Goal: Task Accomplishment & Management: Complete application form

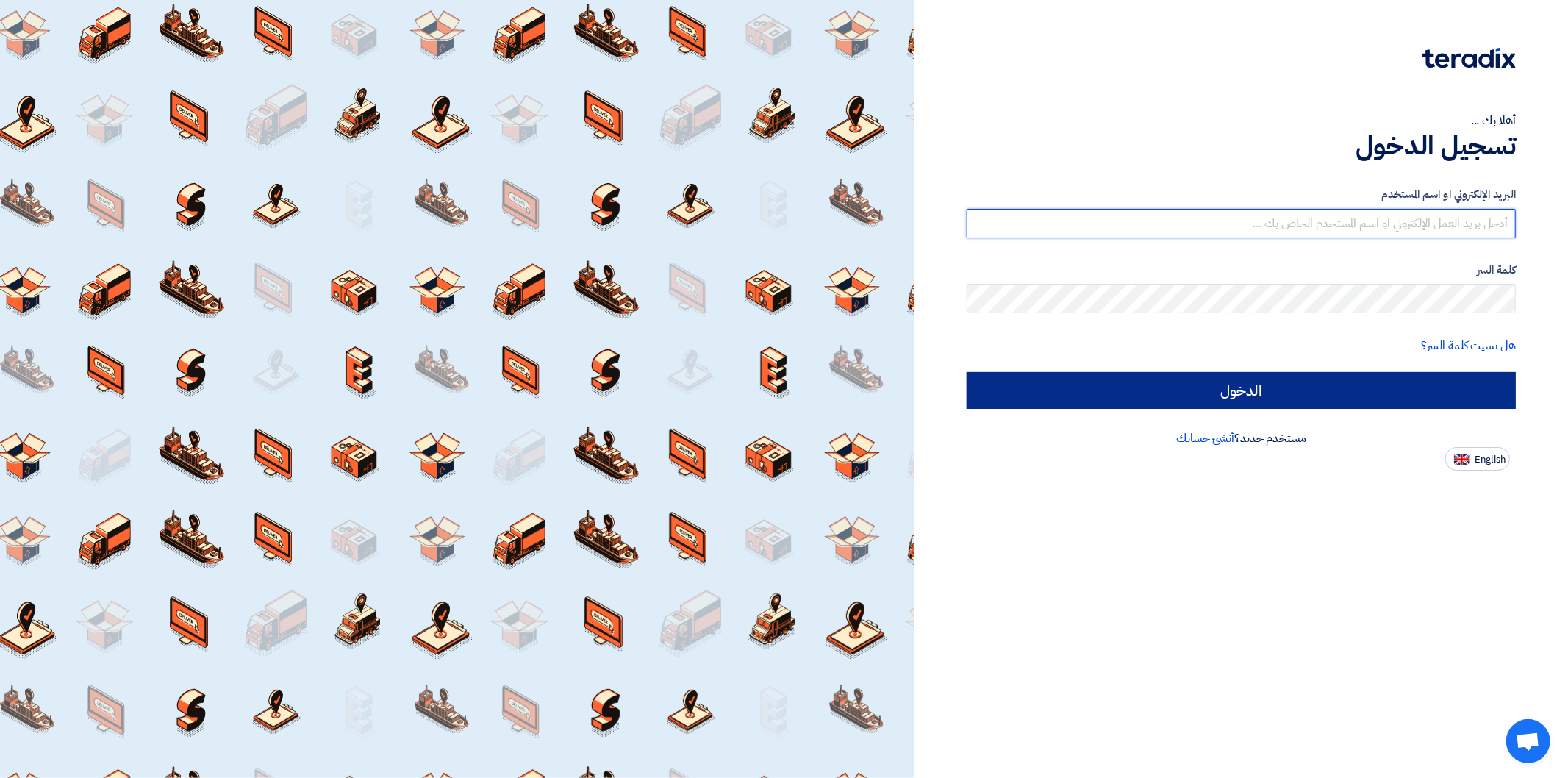
type input "omar.fareid@energyasteel.com"
click at [1260, 399] on input "الدخول" at bounding box center [1241, 390] width 549 height 37
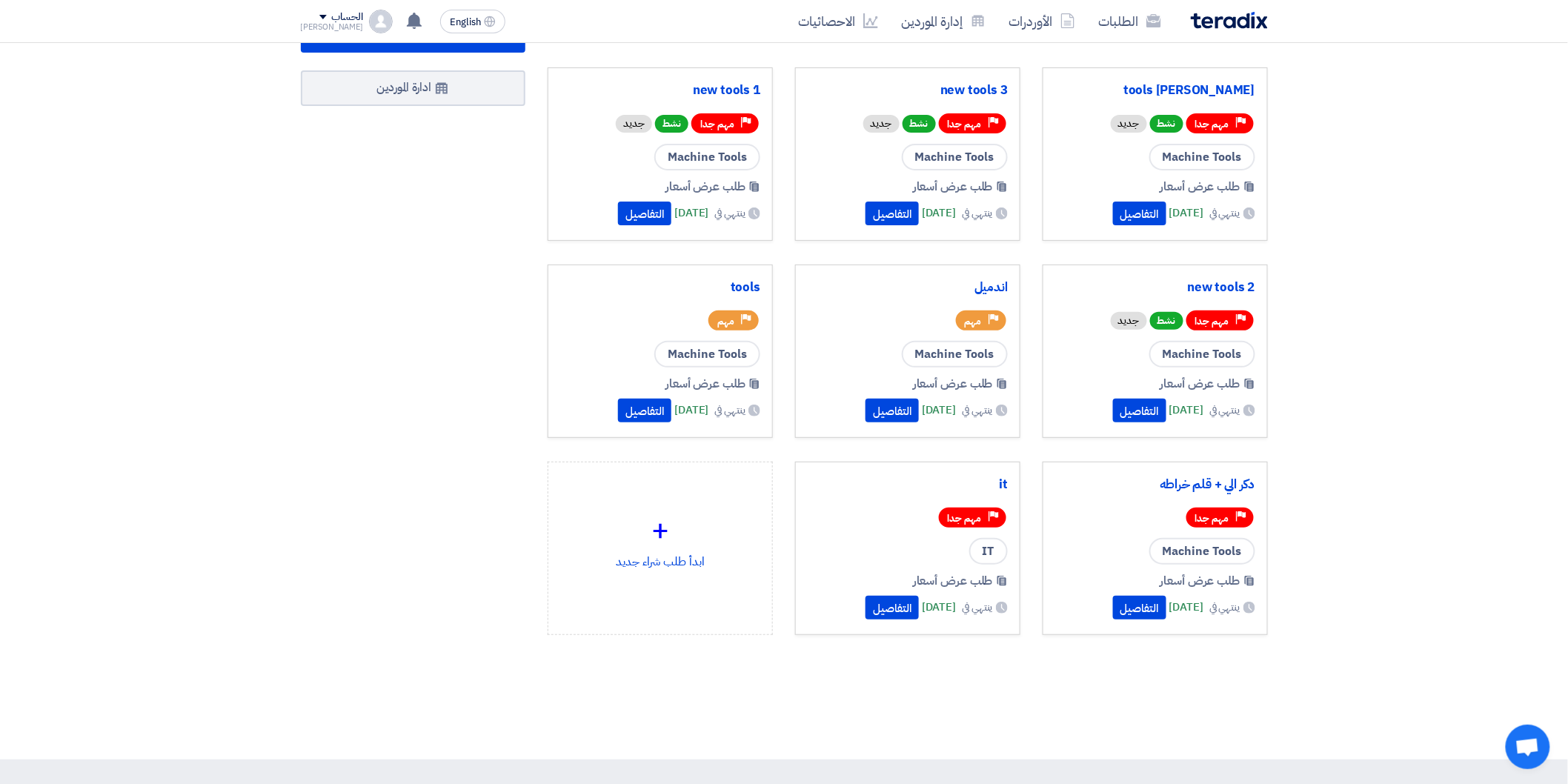
scroll to position [82, 0]
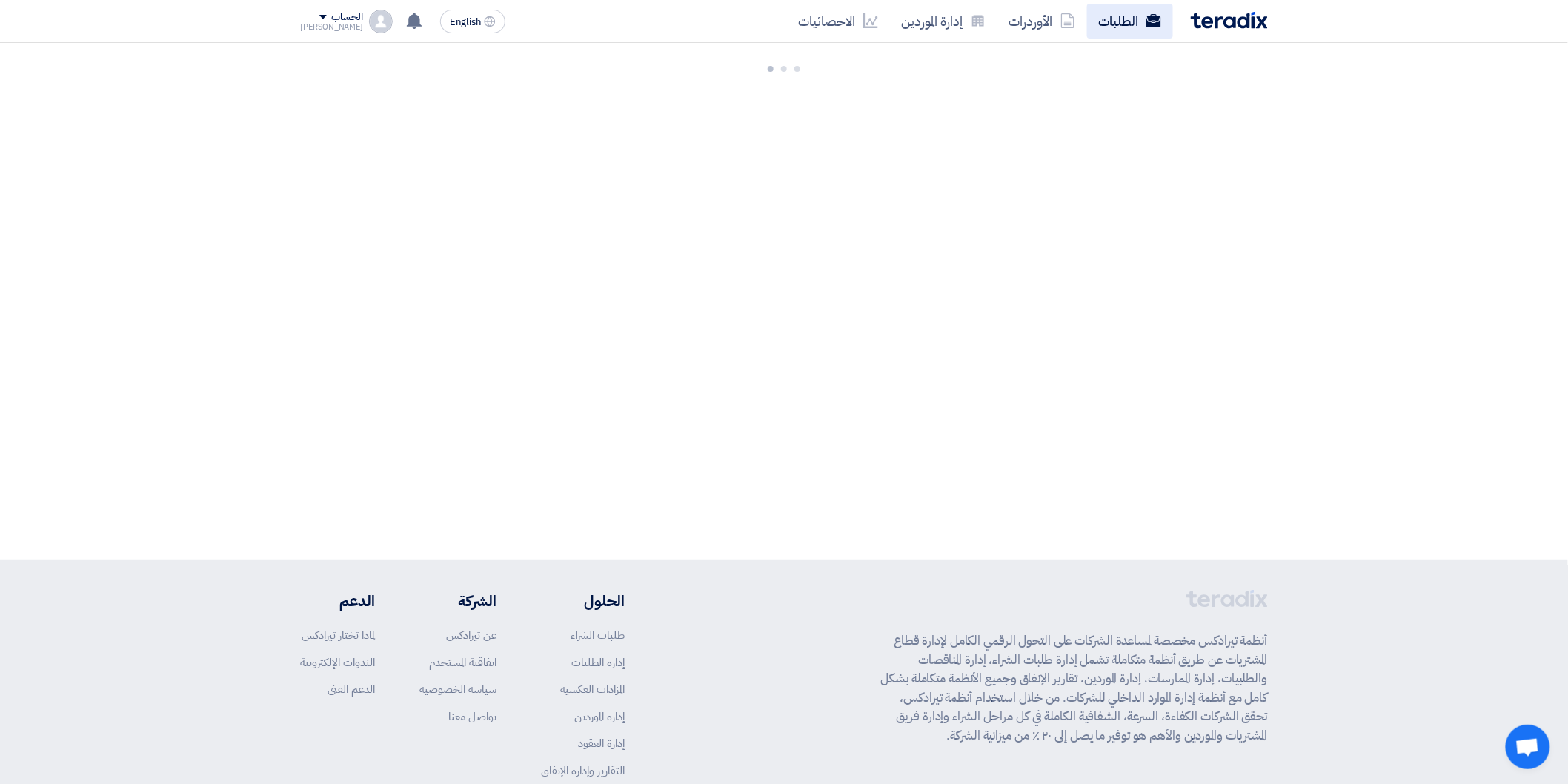
click at [1154, 6] on link "الطلبات" at bounding box center [1130, 21] width 86 height 35
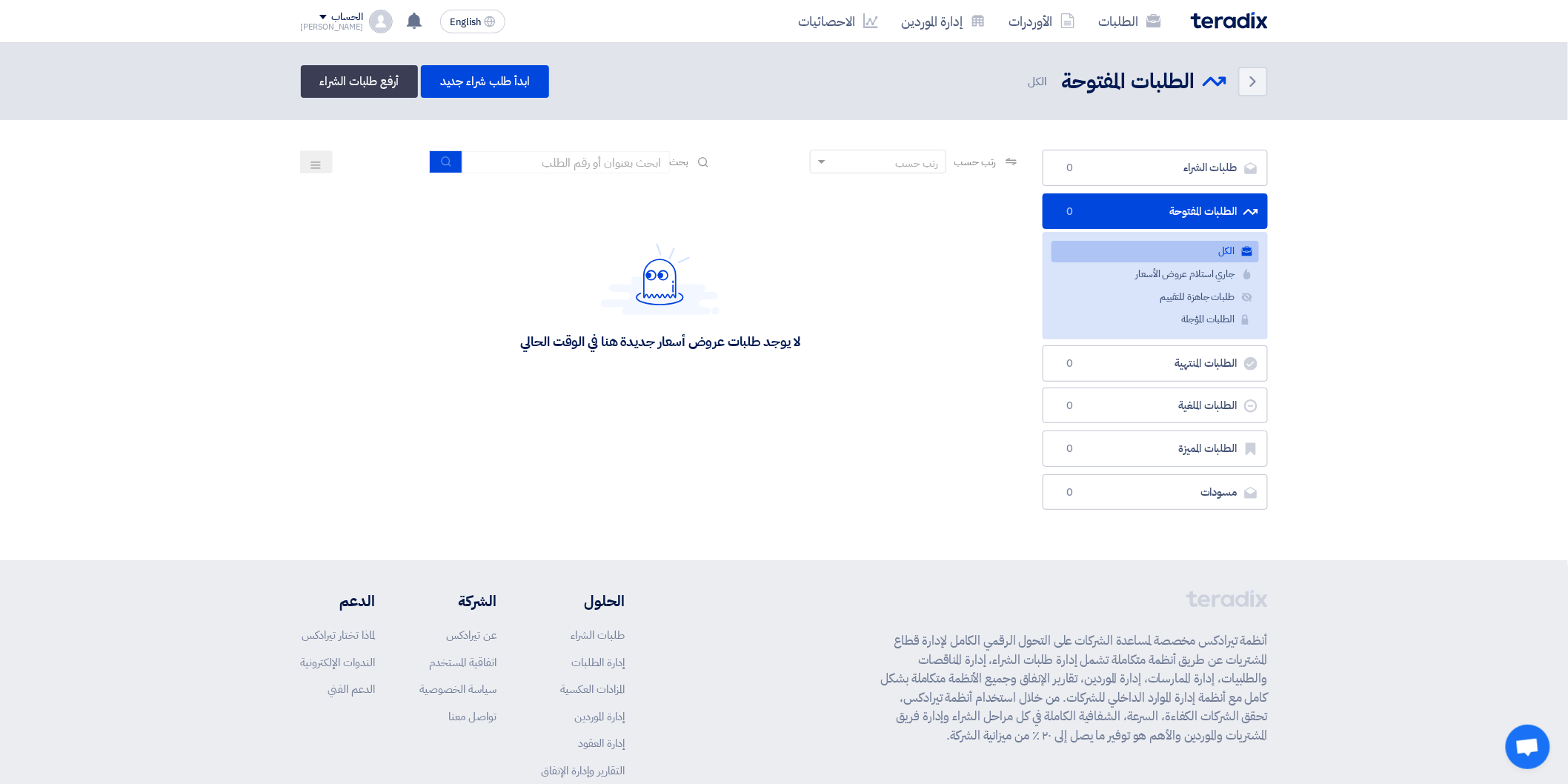
click at [1165, 241] on link "الكل الكل" at bounding box center [1155, 251] width 208 height 21
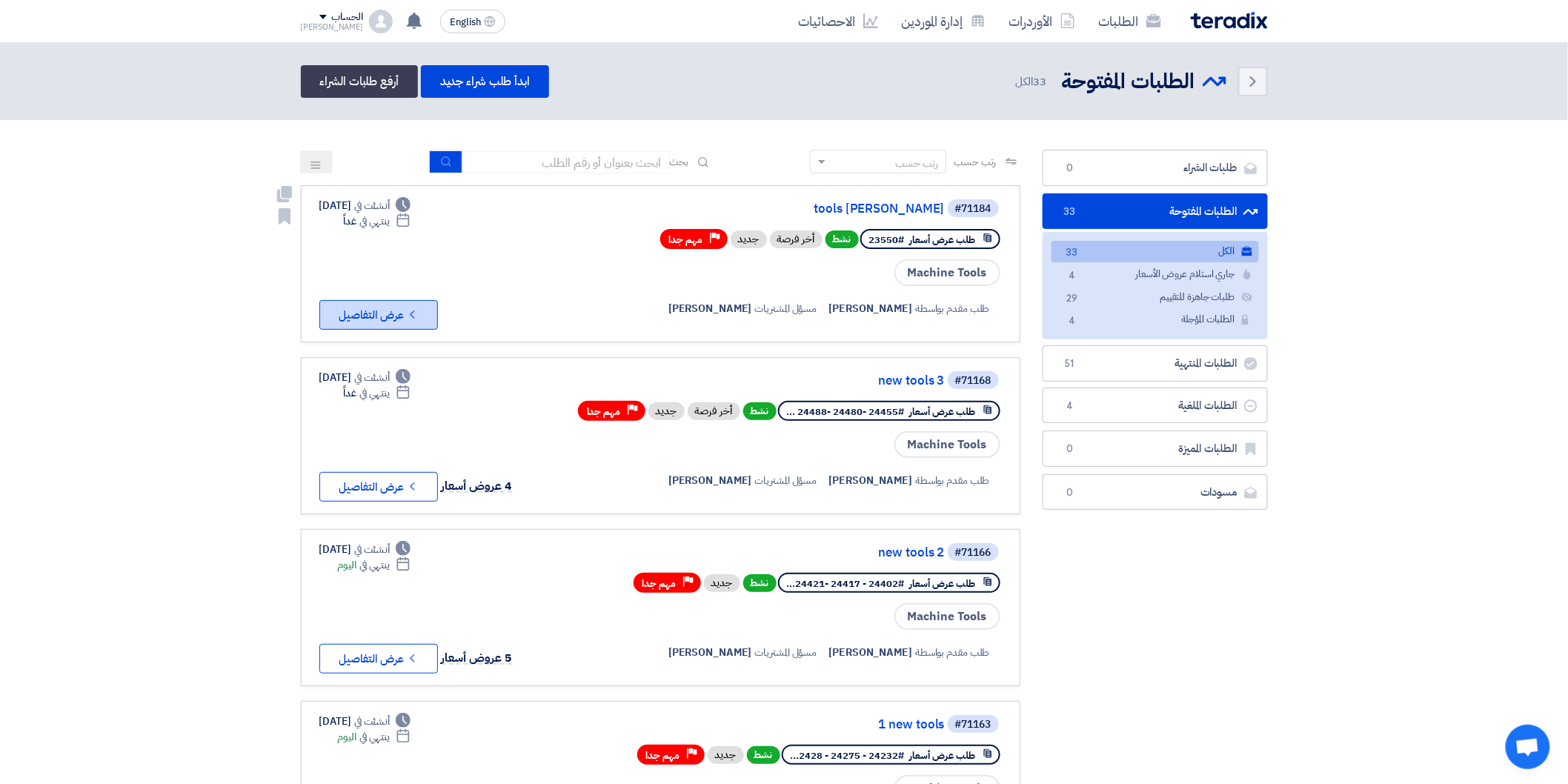
click at [420, 307] on icon "Check details" at bounding box center [412, 314] width 14 height 14
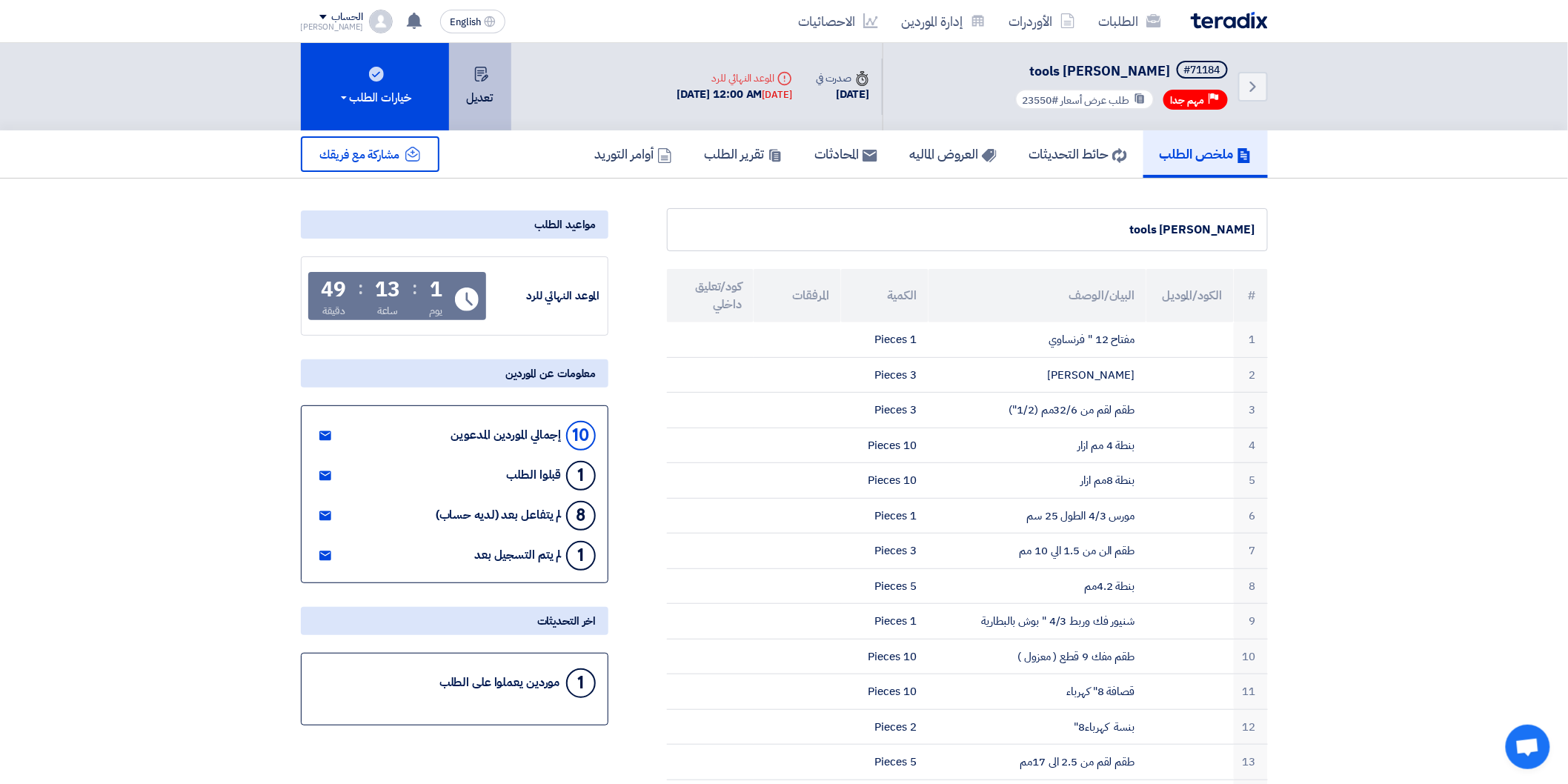
click at [486, 106] on button "تعديل" at bounding box center [480, 87] width 62 height 88
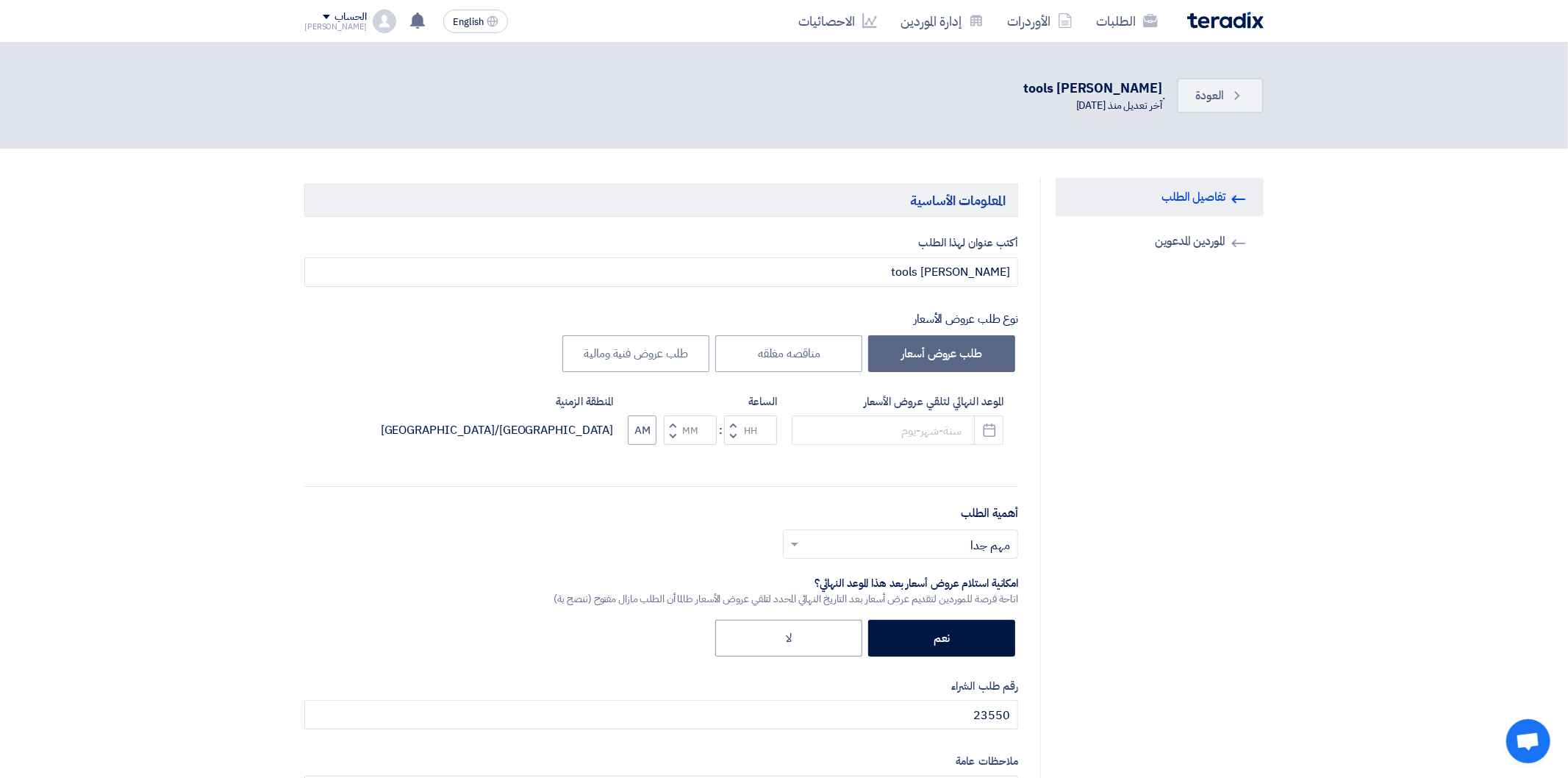
type input "[DATE]"
type input "12"
type input "00"
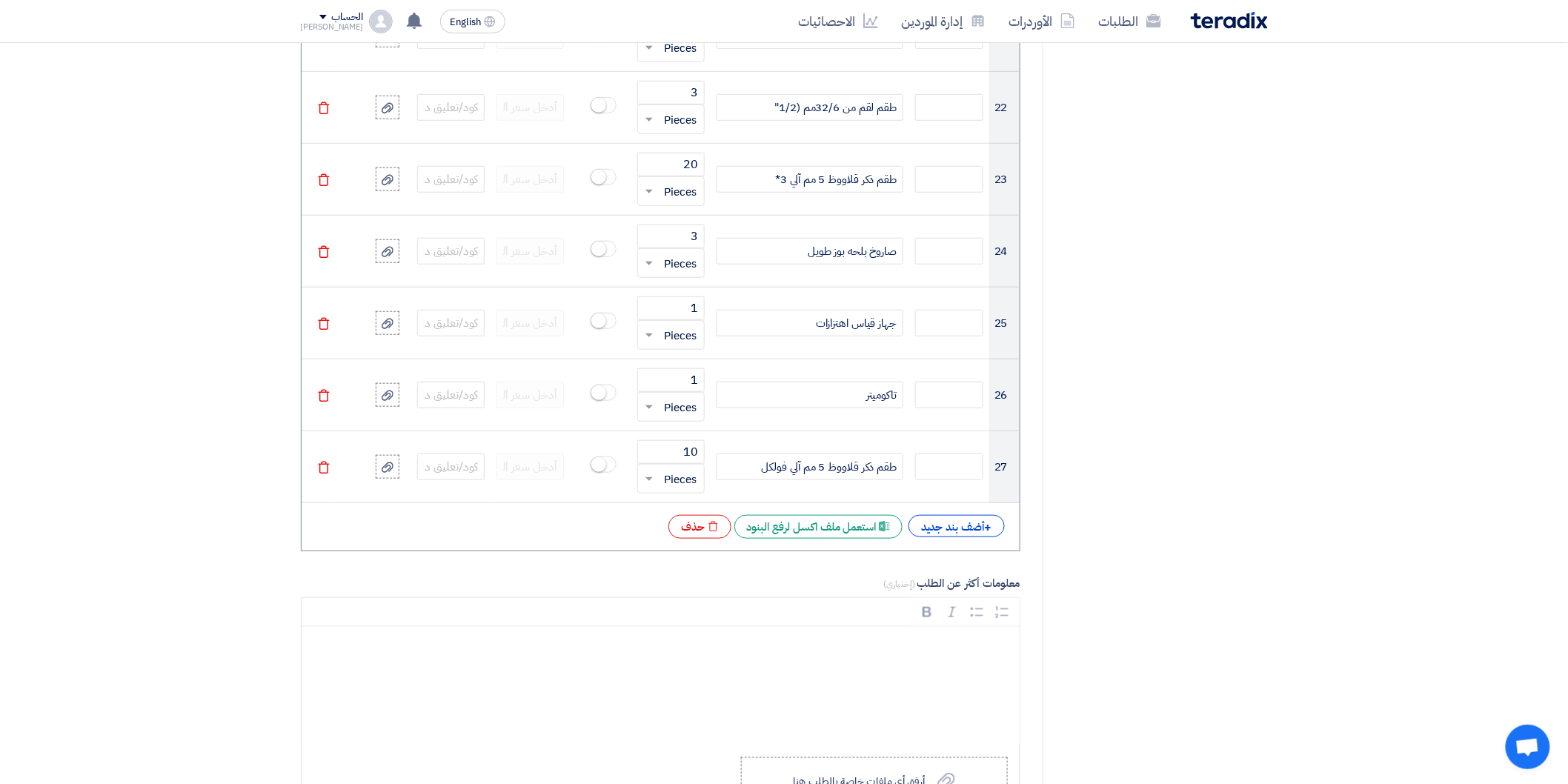
scroll to position [2716, 0]
click at [959, 534] on div "+ أضف بند جديد" at bounding box center [957, 522] width 97 height 22
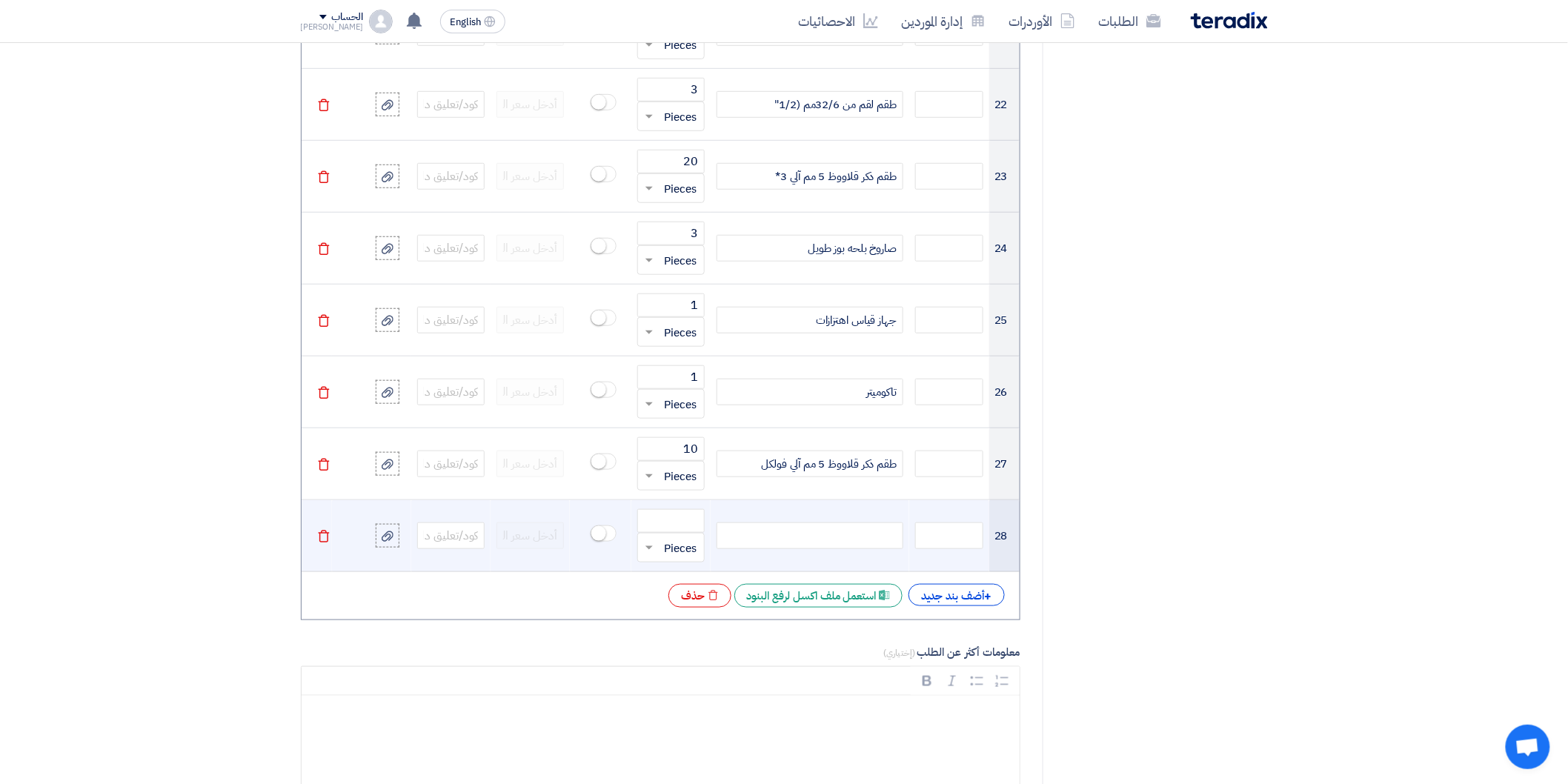
click at [864, 538] on div at bounding box center [809, 535] width 186 height 26
click at [685, 519] on input "number" at bounding box center [670, 520] width 67 height 23
drag, startPoint x: 688, startPoint y: 527, endPoint x: 702, endPoint y: 526, distance: 14.0
click at [702, 526] on input "3" at bounding box center [670, 520] width 67 height 23
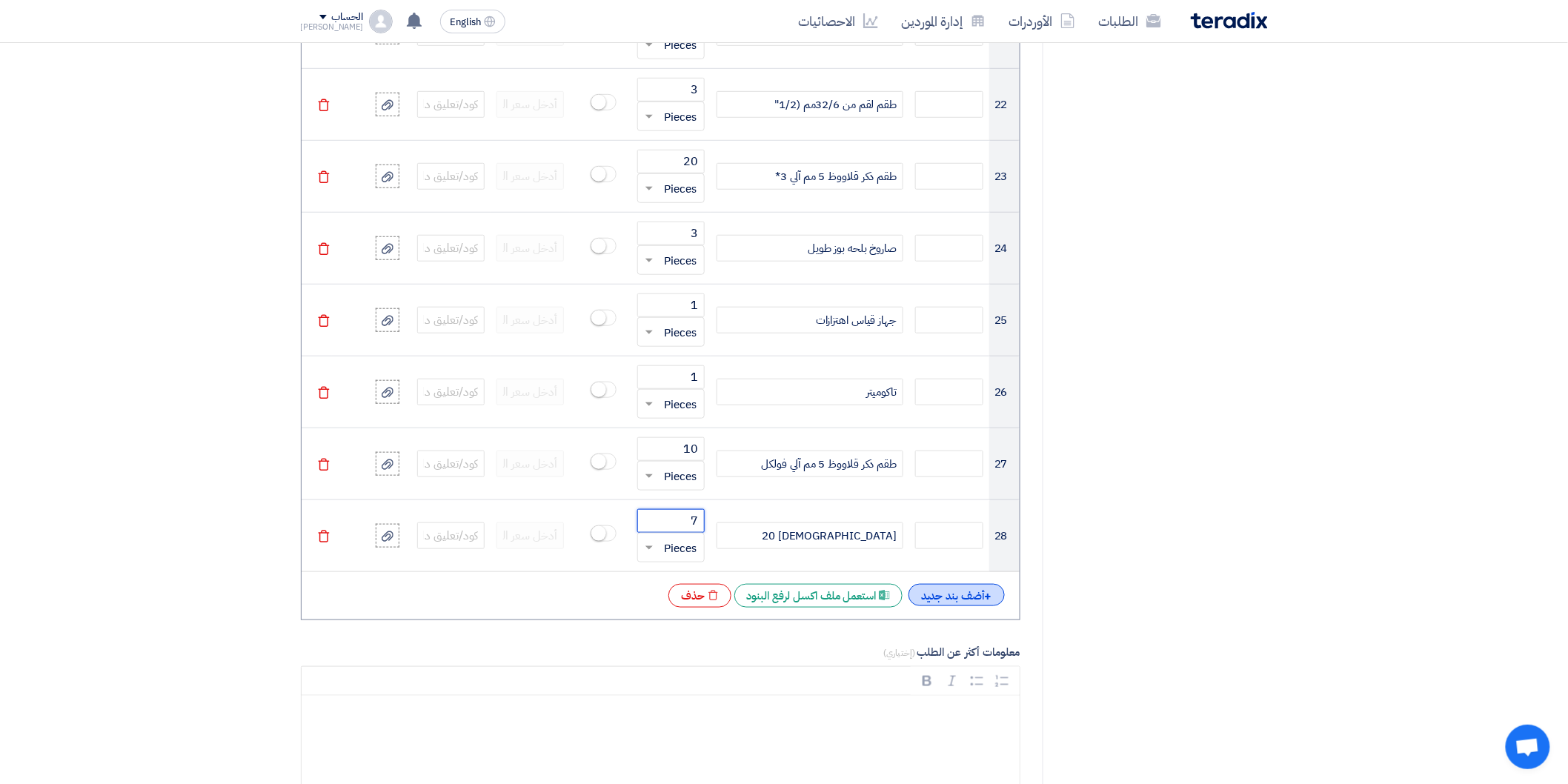
type input "7"
click at [950, 586] on div "+ أضف بند جديد" at bounding box center [957, 595] width 97 height 22
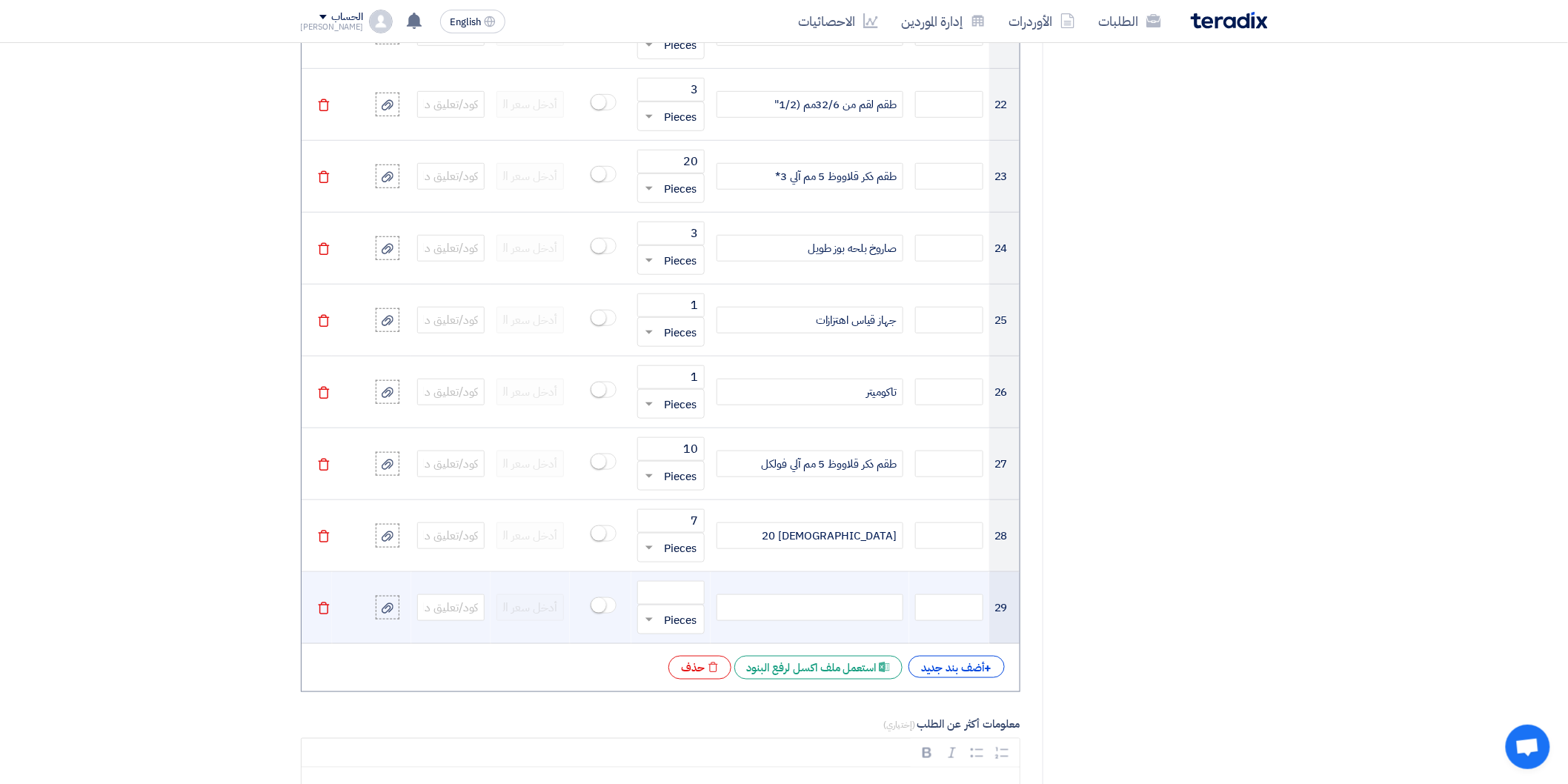
click at [870, 612] on div at bounding box center [809, 607] width 186 height 26
click at [671, 587] on input "number" at bounding box center [670, 592] width 67 height 23
type input "3"
drag, startPoint x: 839, startPoint y: 609, endPoint x: 897, endPoint y: 609, distance: 58.0
click at [897, 609] on div "[DEMOGRAPHIC_DATA] 6" at bounding box center [809, 607] width 186 height 26
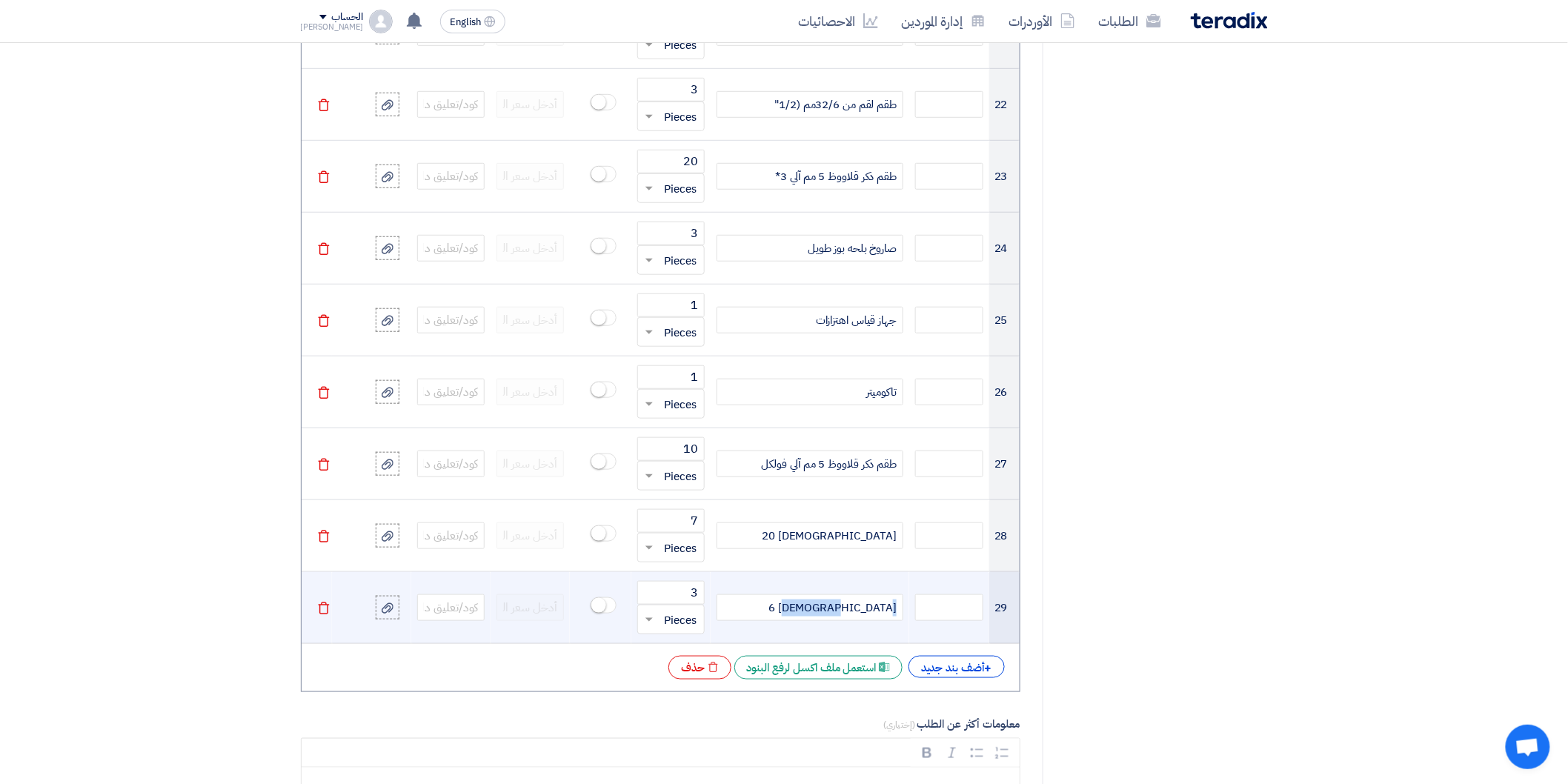
copy div "[DEMOGRAPHIC_DATA] 6"
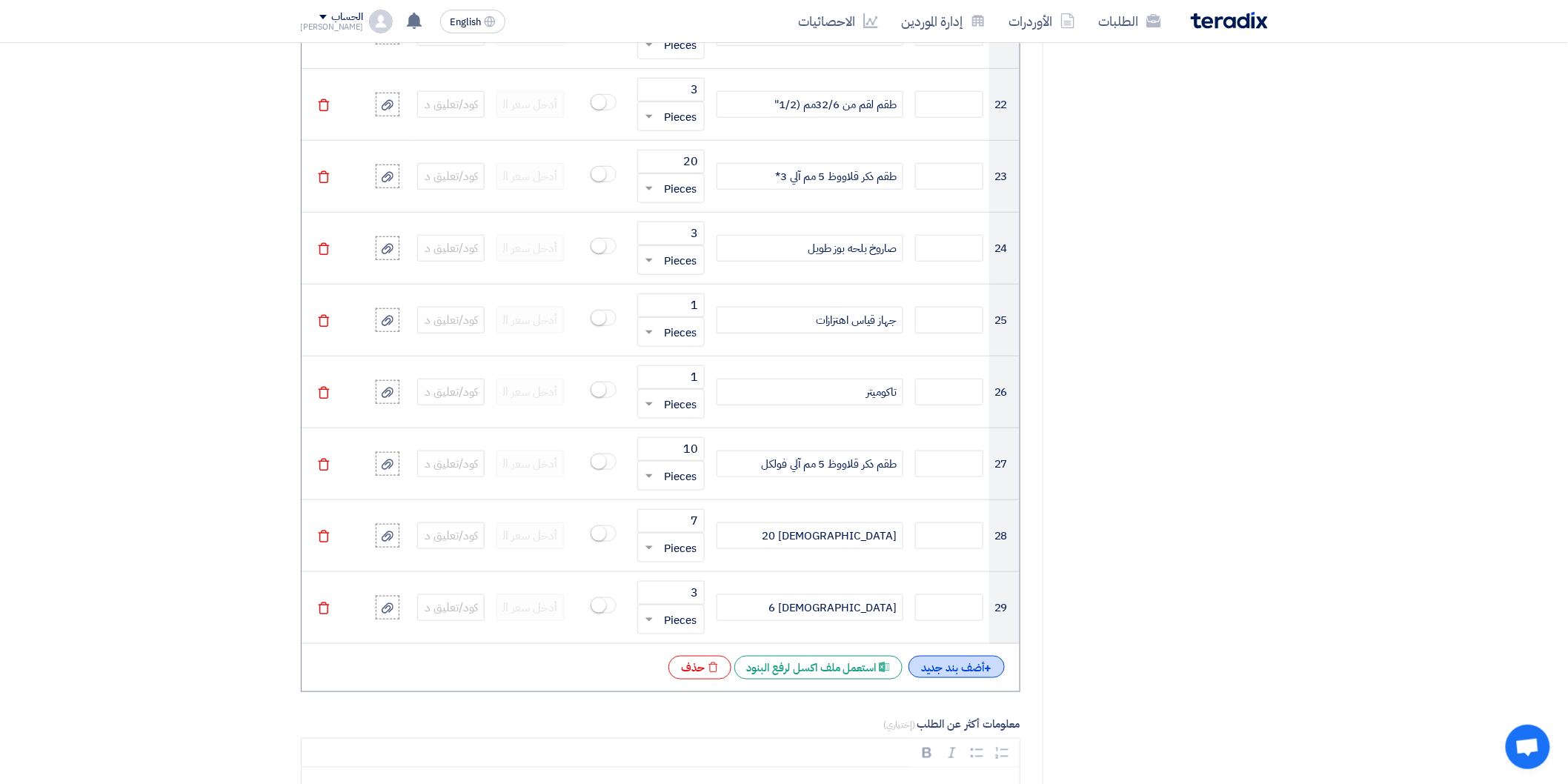
click at [947, 667] on div "+ أضف بند جديد" at bounding box center [957, 666] width 97 height 22
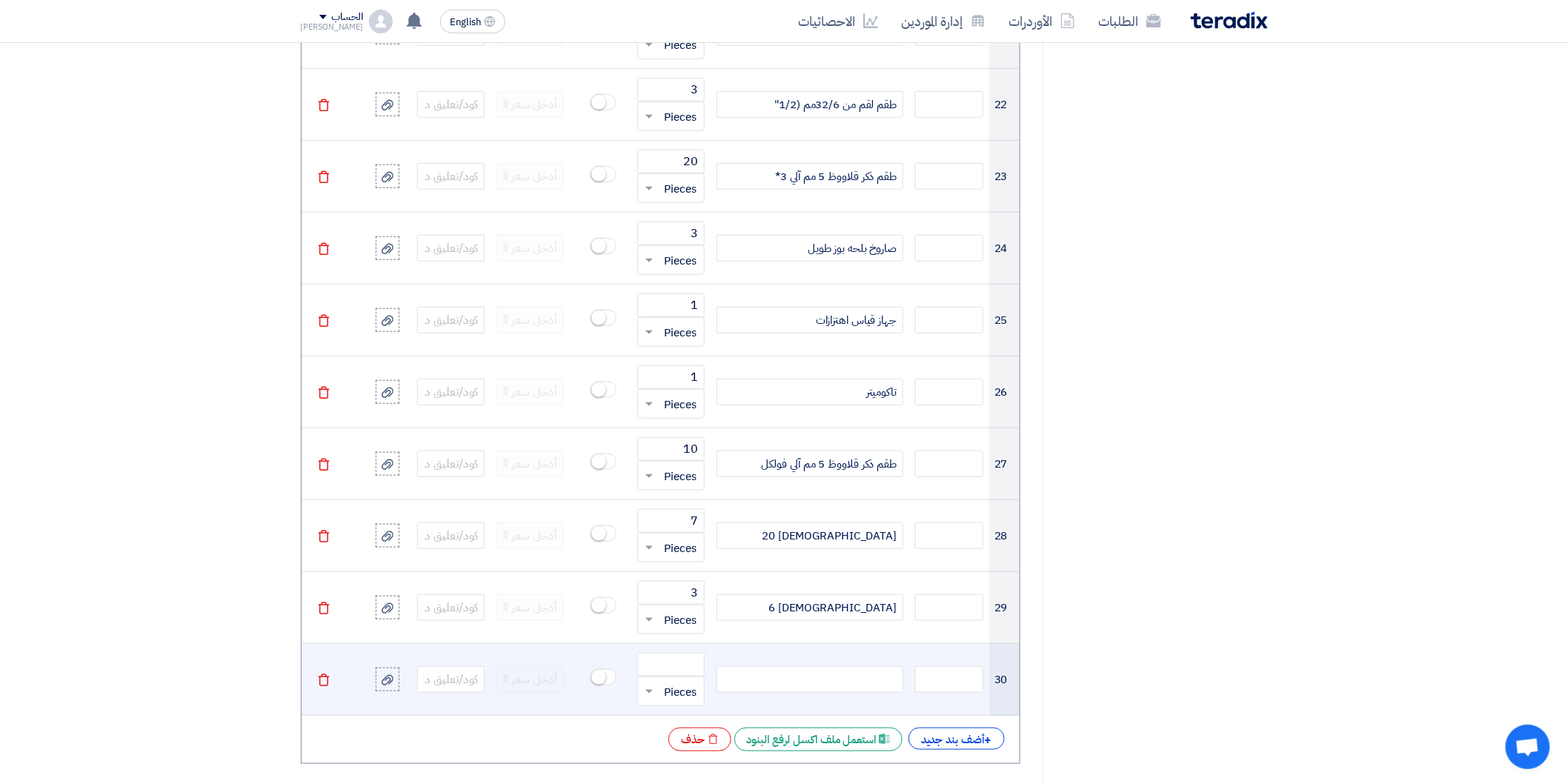
click at [840, 679] on div at bounding box center [809, 679] width 186 height 26
drag, startPoint x: 840, startPoint y: 679, endPoint x: 776, endPoint y: 687, distance: 64.5
click at [776, 689] on div at bounding box center [809, 679] width 186 height 26
paste div
drag, startPoint x: 849, startPoint y: 679, endPoint x: 861, endPoint y: 678, distance: 12.0
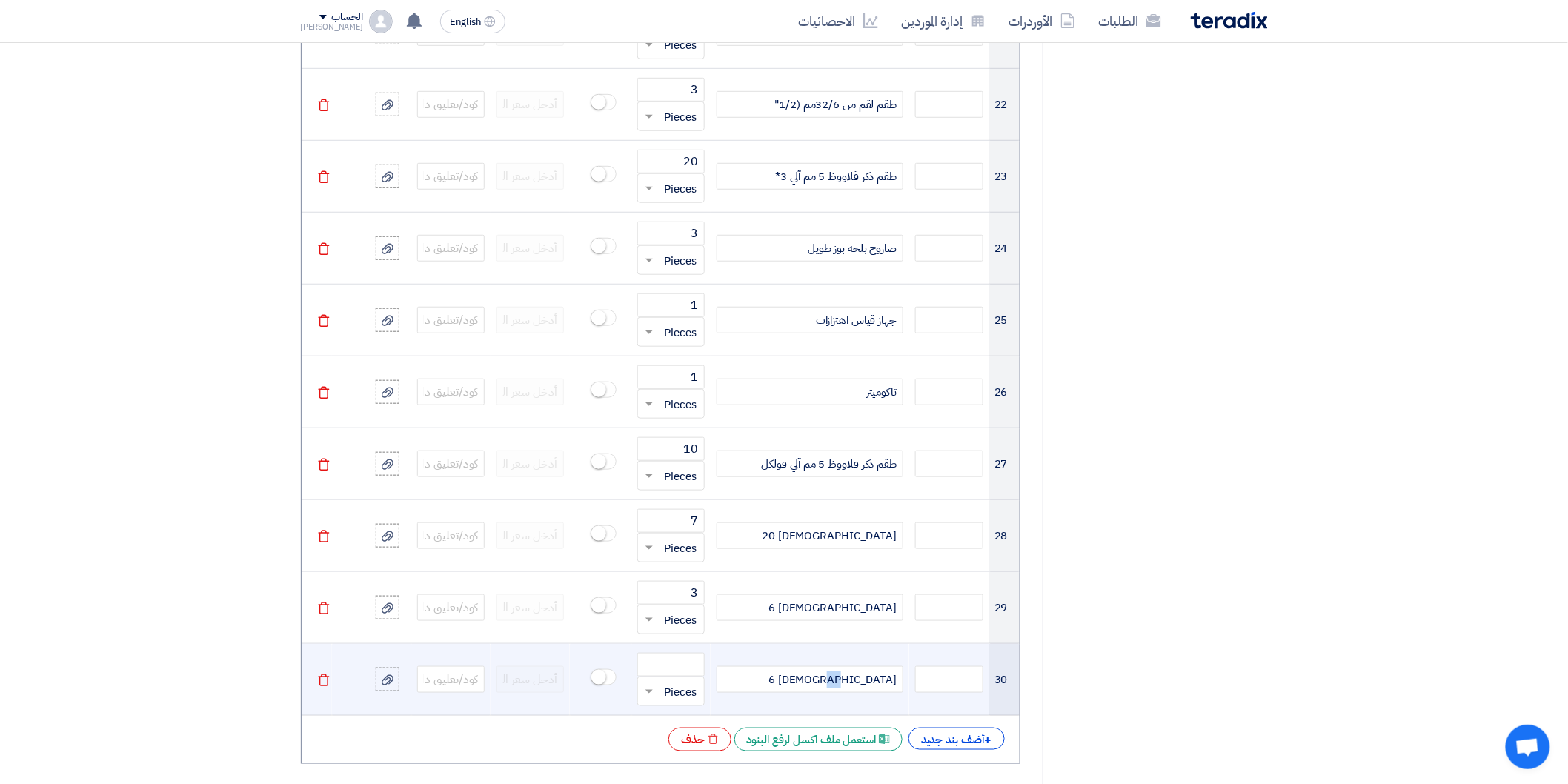
click at [861, 678] on div "[DEMOGRAPHIC_DATA] 6" at bounding box center [809, 679] width 186 height 26
click at [666, 663] on input "number" at bounding box center [670, 664] width 67 height 23
type input "4"
click at [861, 688] on span "باكوليس8" at bounding box center [876, 679] width 42 height 17
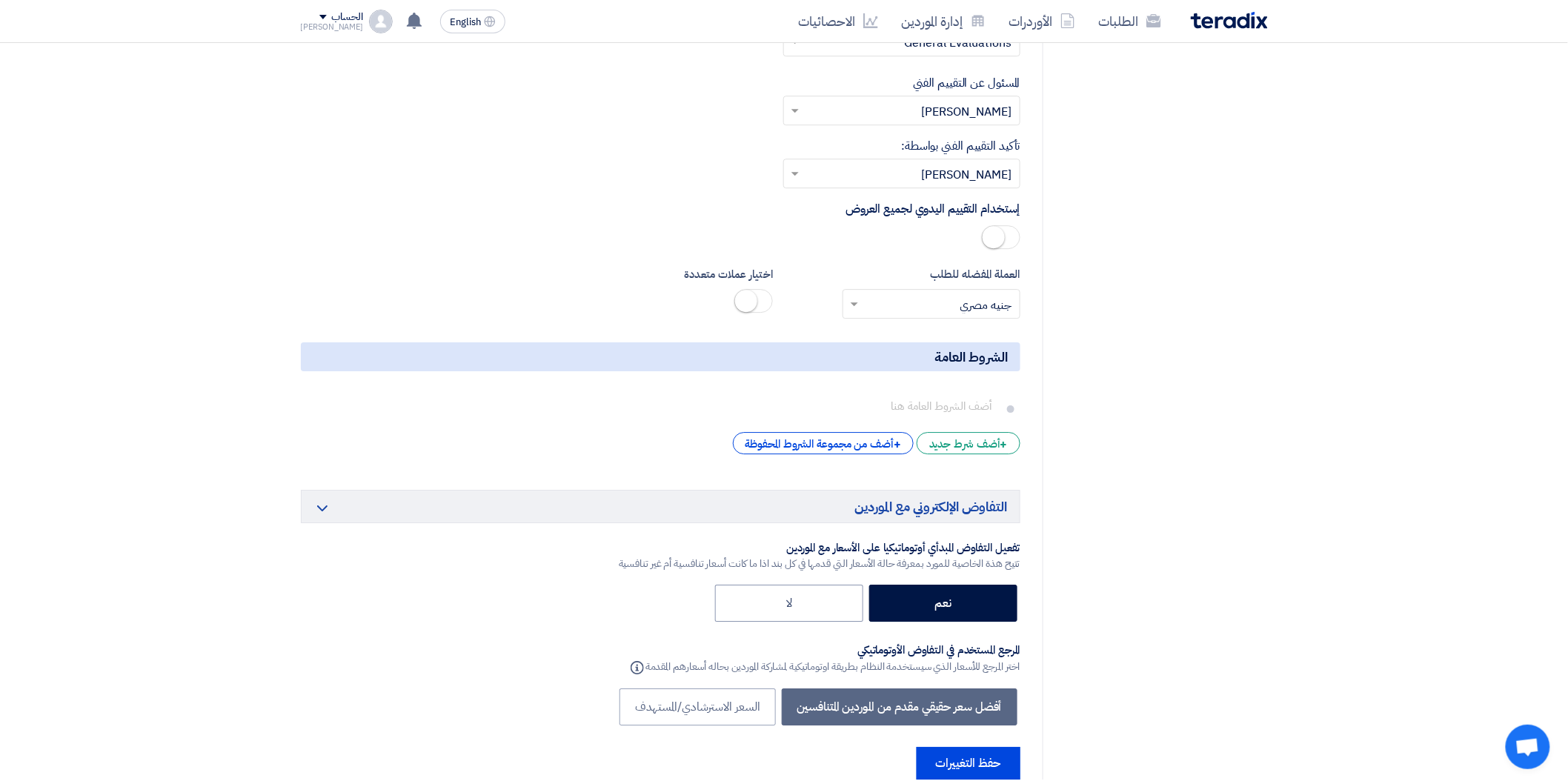
scroll to position [4346, 0]
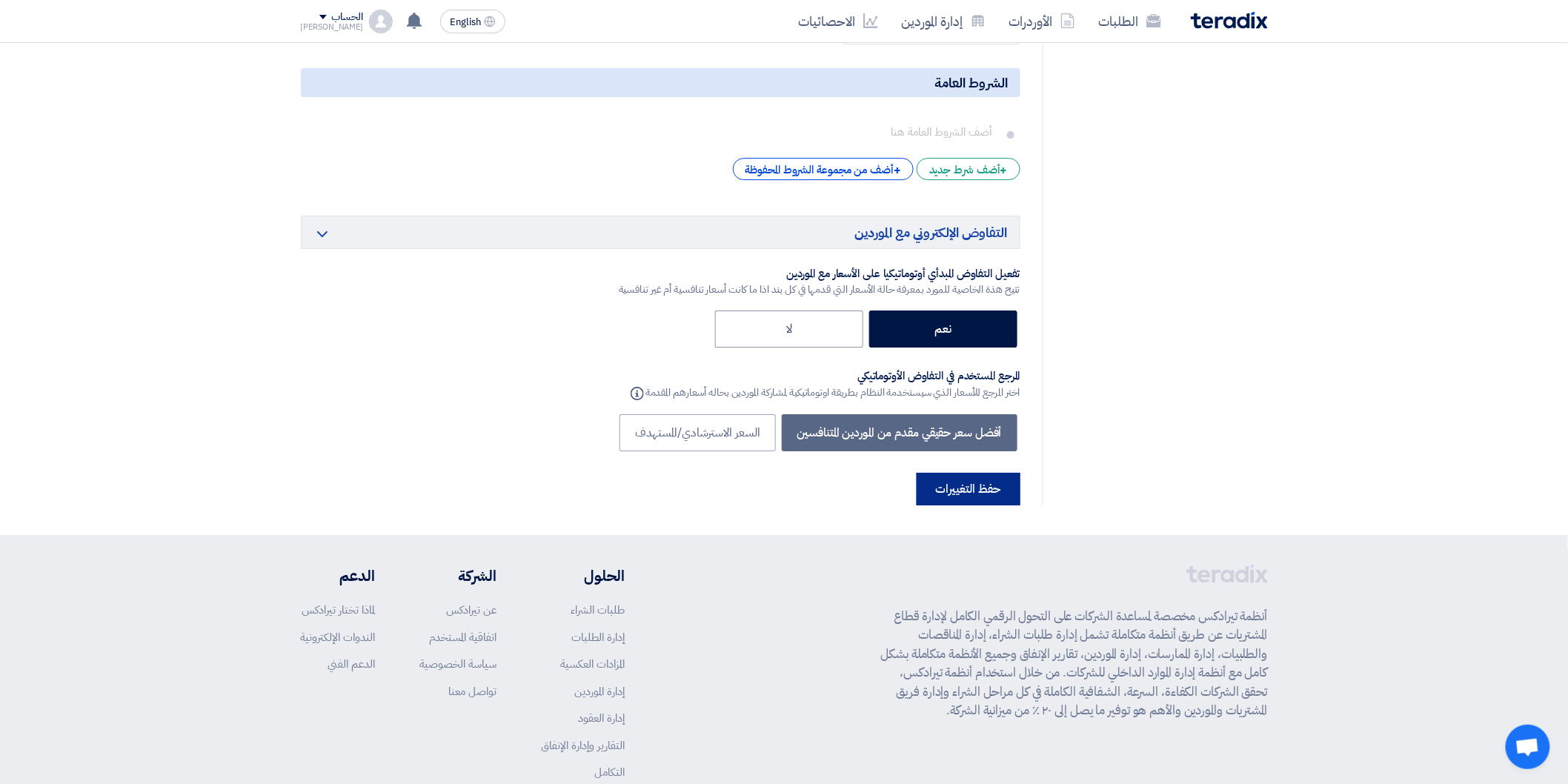
click at [975, 506] on button "حفظ التغييرات" at bounding box center [968, 488] width 103 height 32
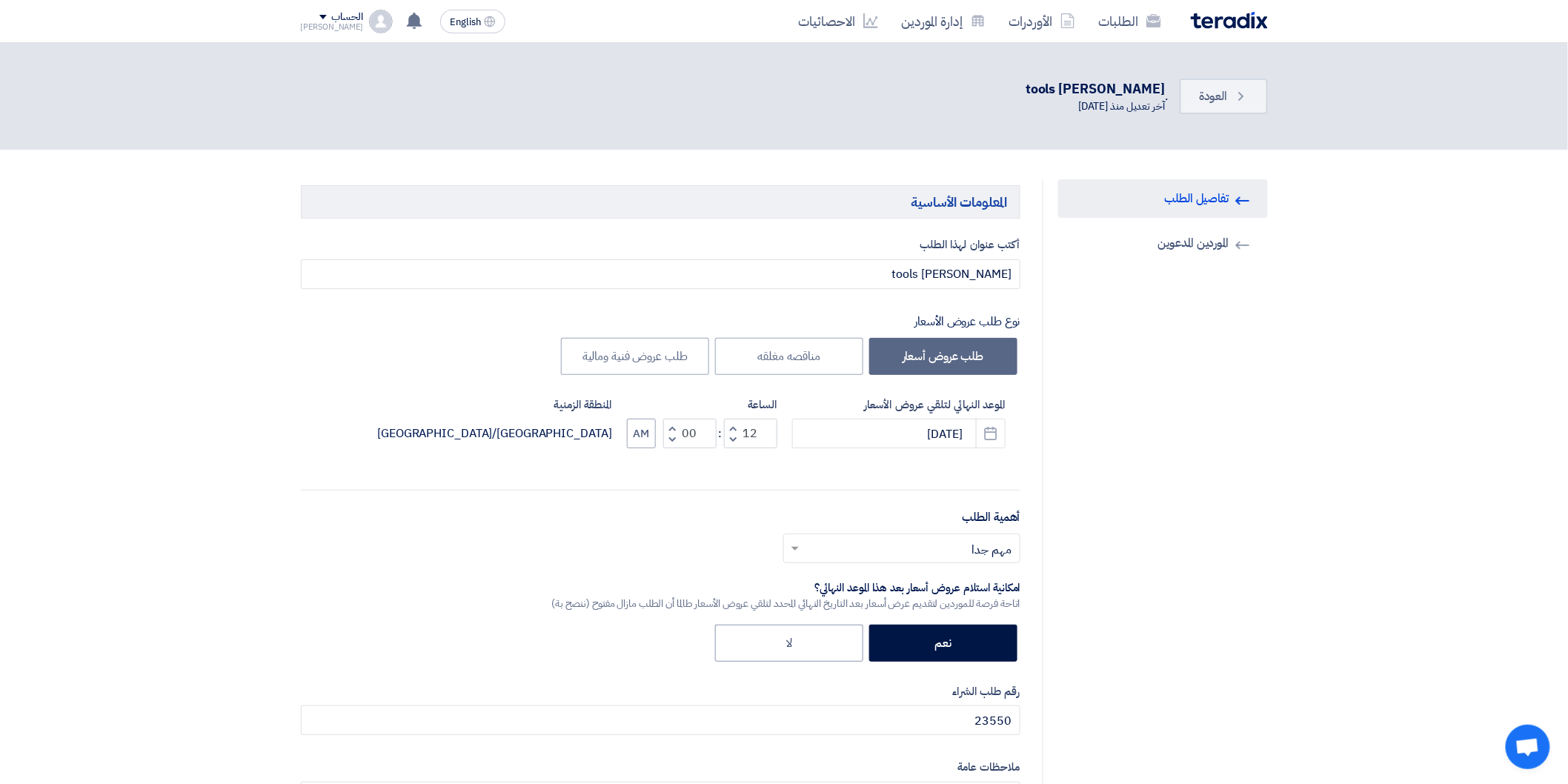
drag, startPoint x: 1375, startPoint y: 255, endPoint x: 1419, endPoint y: 186, distance: 81.8
drag, startPoint x: 1431, startPoint y: 174, endPoint x: 1520, endPoint y: 160, distance: 90.1
click at [1250, 97] on link "Back العودة" at bounding box center [1224, 96] width 88 height 35
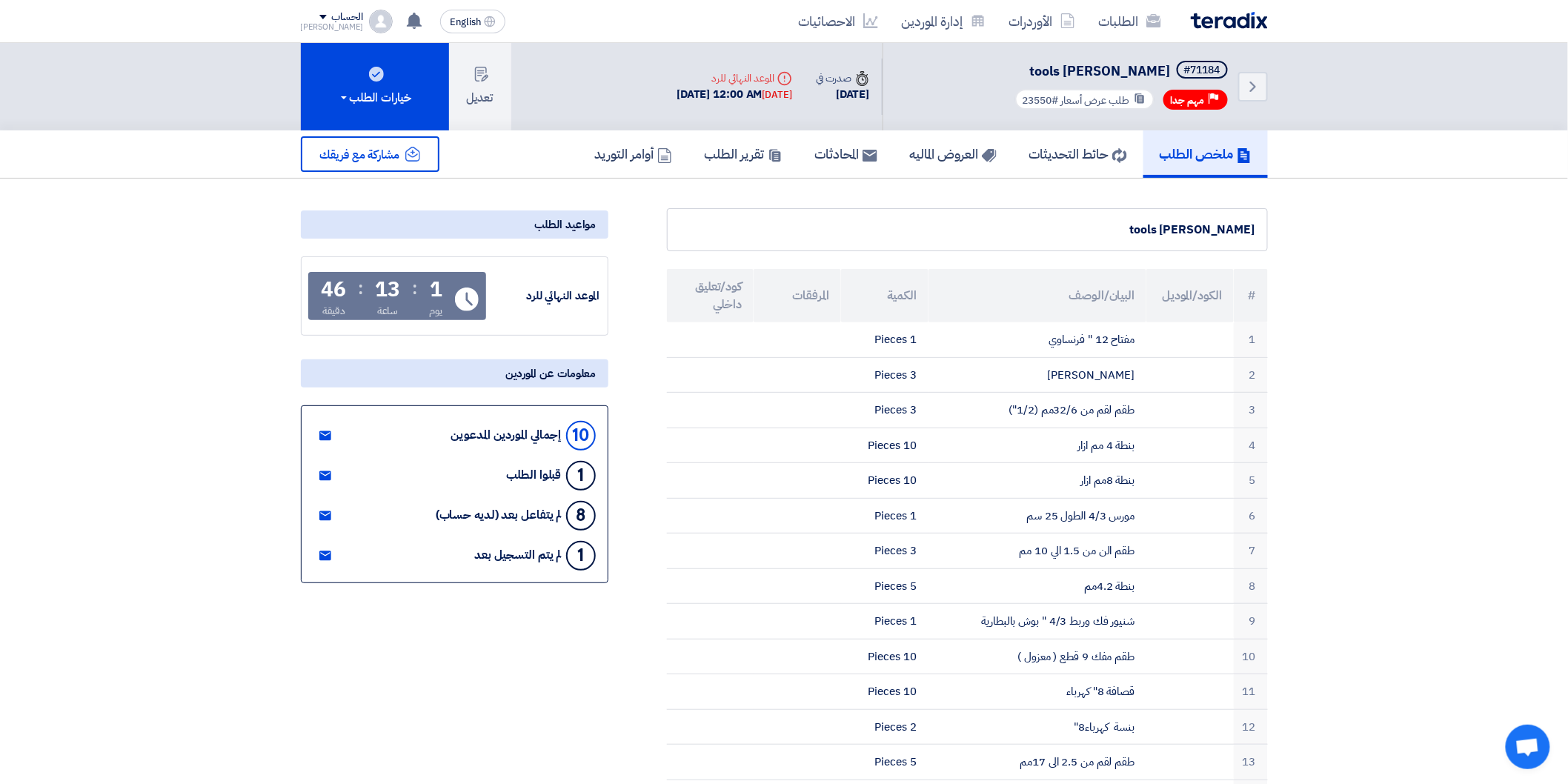
click at [1354, 161] on div "ملخص الطلب حائط التحديثات العروض الماليه المحادثات تقرير الطلب أوامر التوريد" at bounding box center [784, 155] width 1568 height 48
drag, startPoint x: 1354, startPoint y: 161, endPoint x: 1405, endPoint y: 139, distance: 55.5
click at [1405, 139] on div "ملخص الطلب حائط التحديثات العروض الماليه المحادثات تقرير الطلب أوامر التوريد" at bounding box center [784, 155] width 1568 height 48
click at [1432, 114] on div "Back #71184 tools osama Priority مهم جدا طلب عرض أسعار #23550 Time صدرت في [DAT…" at bounding box center [784, 87] width 1568 height 88
drag, startPoint x: 1432, startPoint y: 114, endPoint x: 1358, endPoint y: 74, distance: 84.1
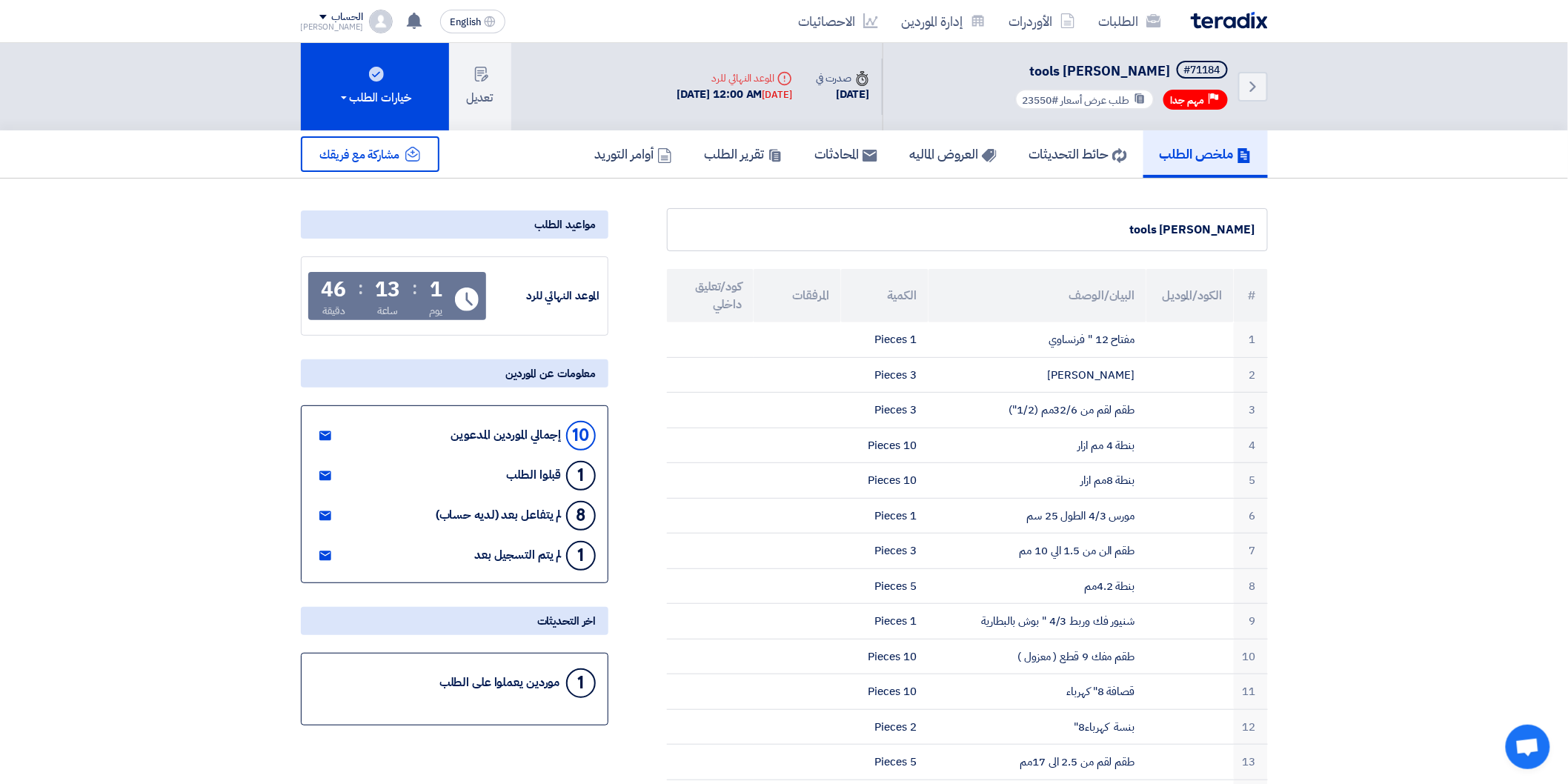
click at [1358, 74] on div "Back #71184 tools osama Priority مهم جدا طلب عرض أسعار #23550 Time صدرت في [DAT…" at bounding box center [784, 87] width 1568 height 88
drag, startPoint x: 1411, startPoint y: 85, endPoint x: 1396, endPoint y: 98, distance: 19.8
click at [1438, 100] on div "Back #71184 tools osama Priority مهم جدا طلب عرض أسعار #23550 Time صدرت في [DAT…" at bounding box center [784, 87] width 1568 height 88
drag, startPoint x: 1438, startPoint y: 100, endPoint x: 1452, endPoint y: 523, distance: 423.2
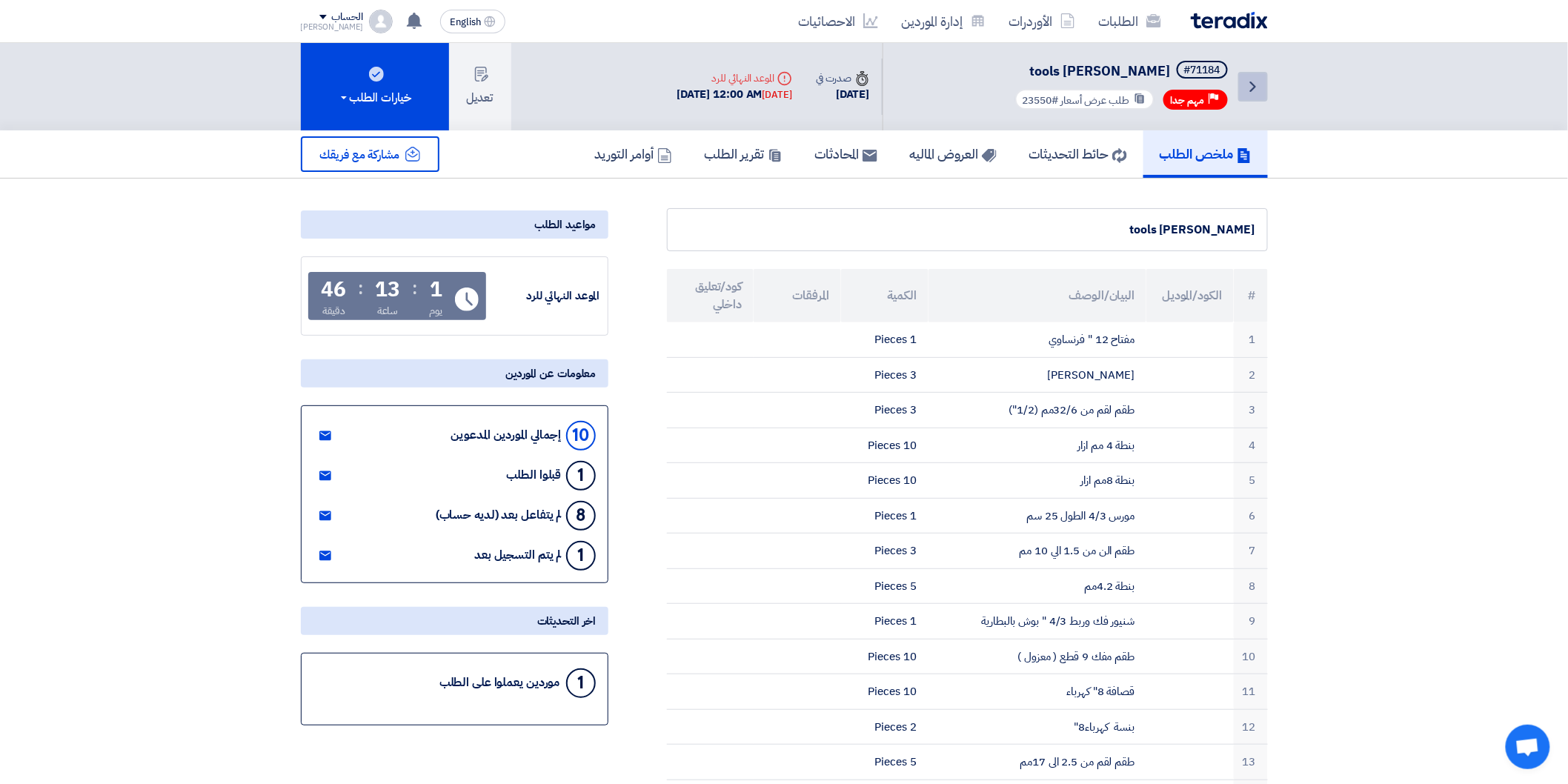
click at [1255, 98] on link "Back" at bounding box center [1252, 86] width 29 height 29
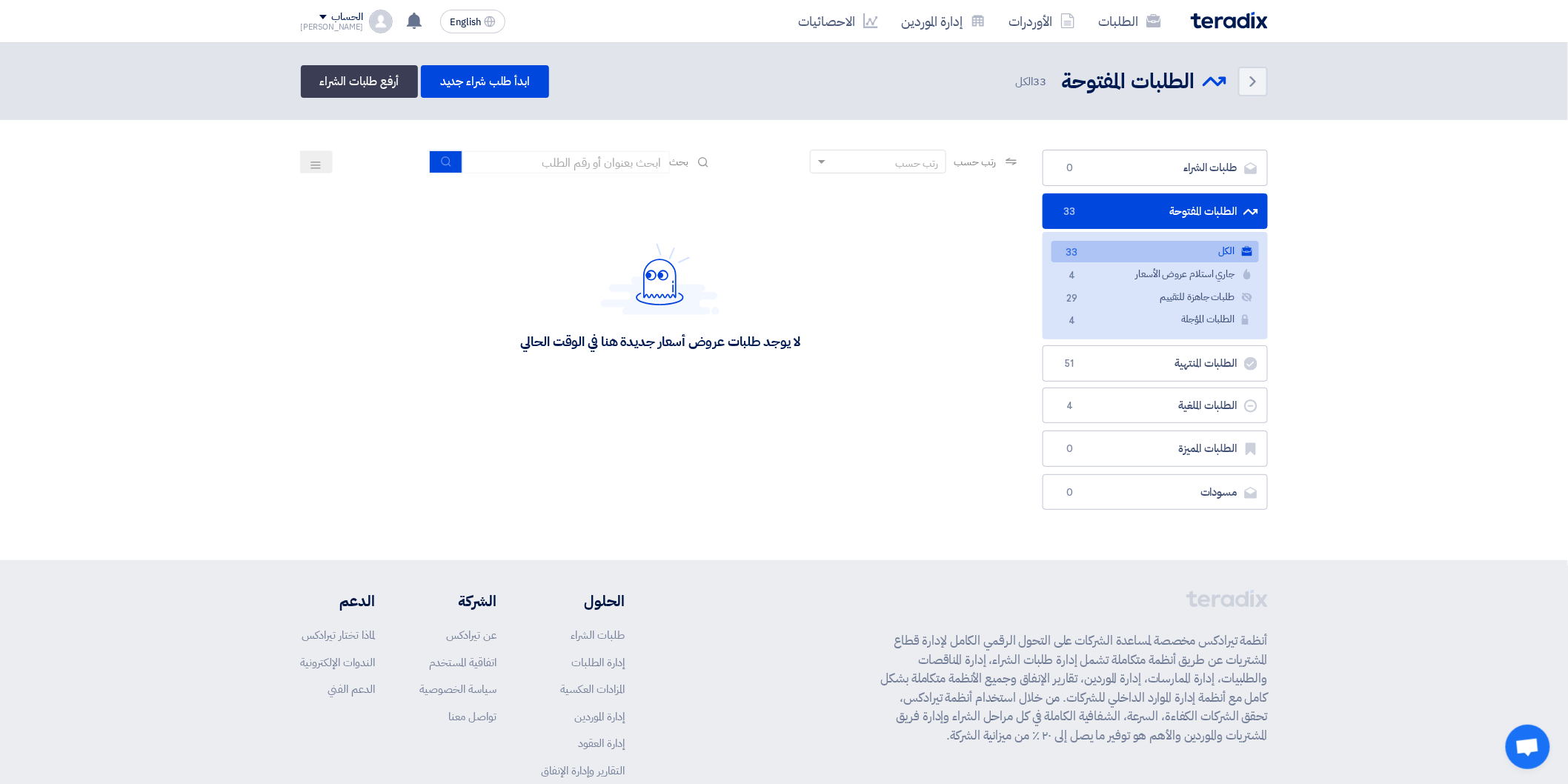
click at [1235, 243] on link "الكل الكل 33" at bounding box center [1155, 251] width 208 height 21
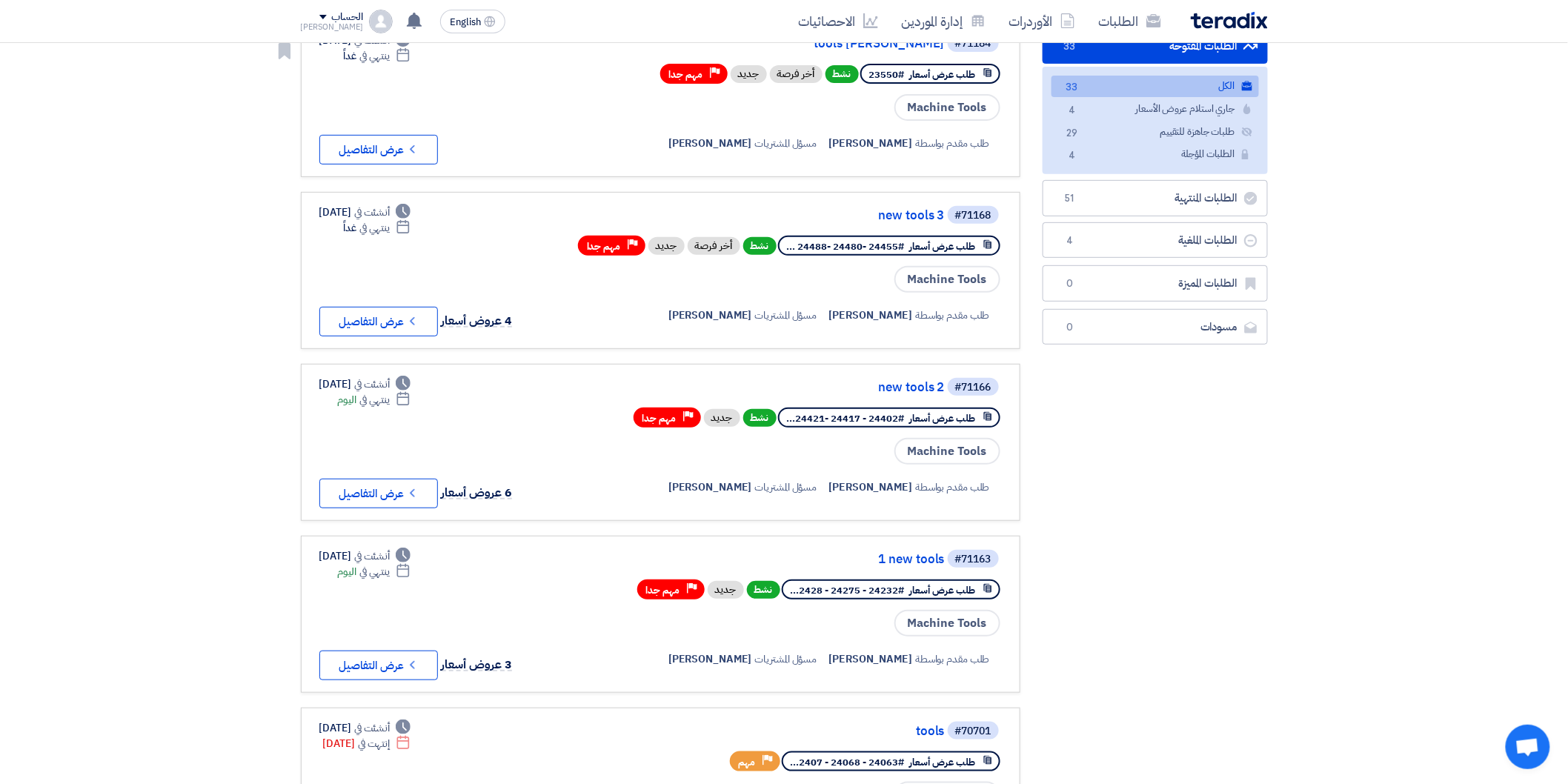
scroll to position [164, 0]
